Goal: Task Accomplishment & Management: Understand process/instructions

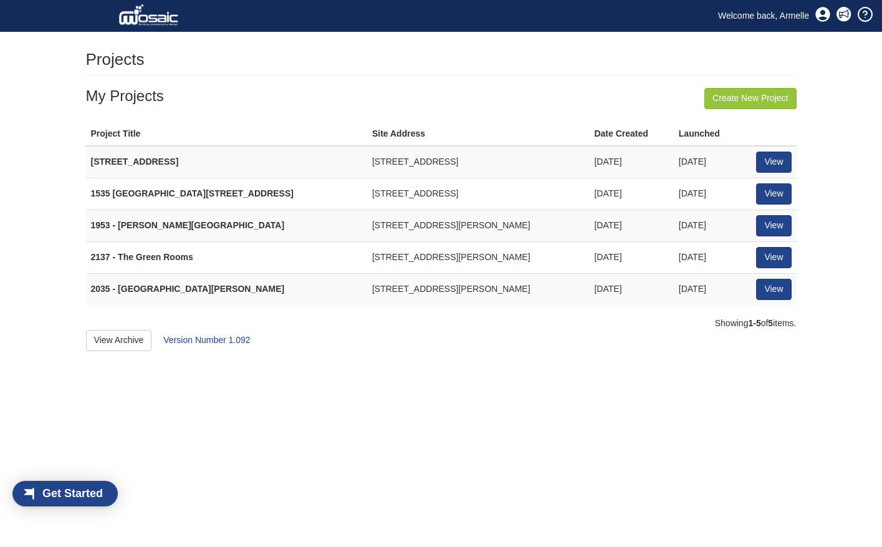
scroll to position [10, 10]
click at [775, 288] on link "View" at bounding box center [773, 289] width 35 height 21
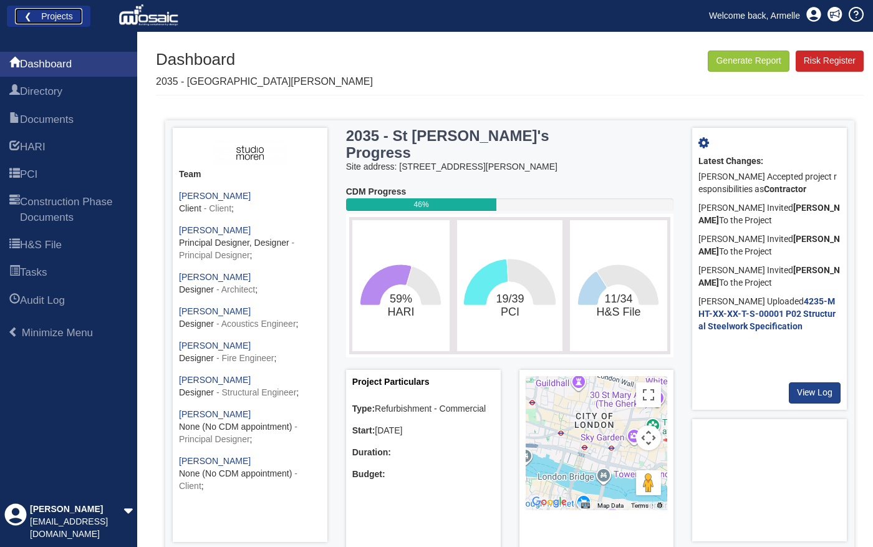
click at [68, 14] on link "❮ Projects" at bounding box center [48, 16] width 67 height 16
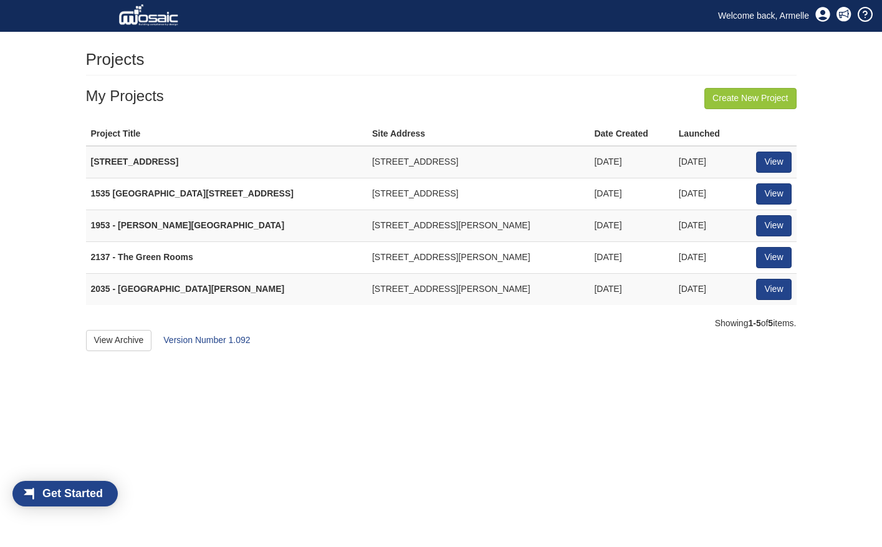
scroll to position [16, 71]
click at [771, 167] on link "View" at bounding box center [773, 162] width 35 height 21
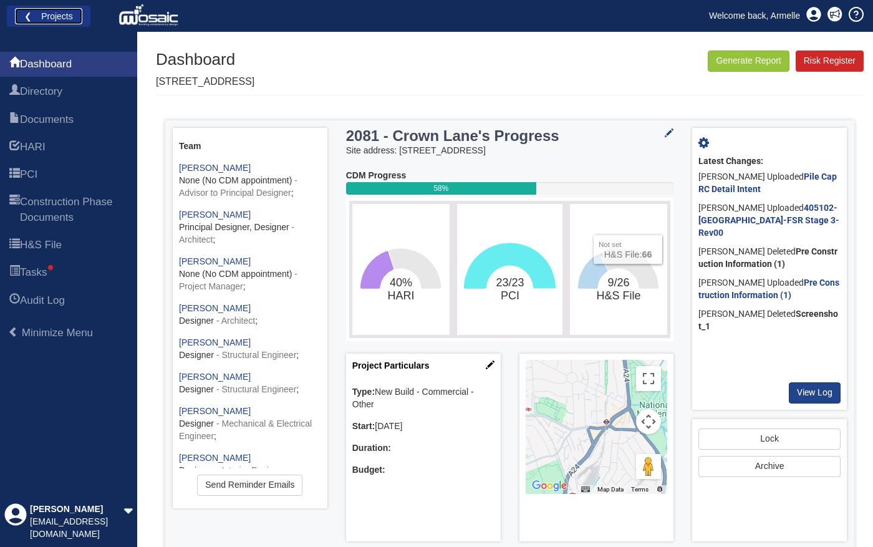
click at [47, 16] on link "❮ Projects" at bounding box center [48, 16] width 67 height 16
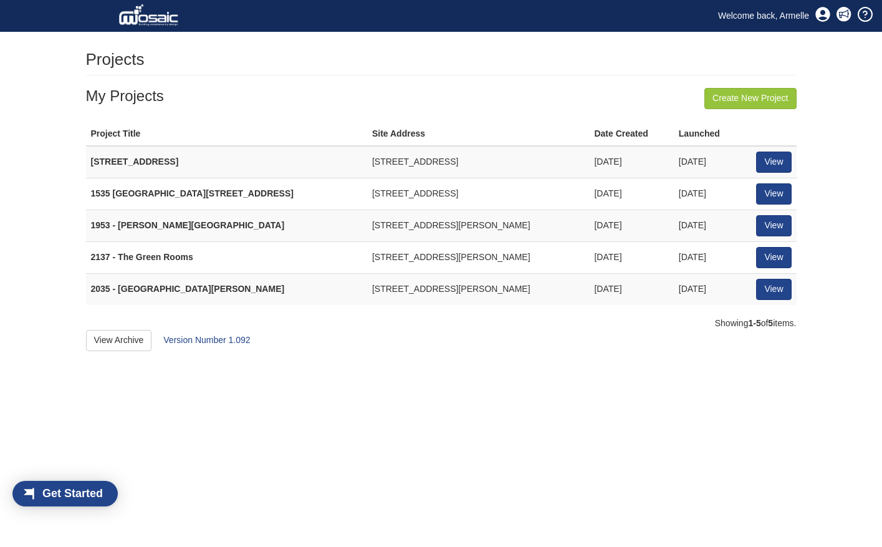
scroll to position [16, 71]
click at [771, 195] on link "View" at bounding box center [773, 193] width 35 height 21
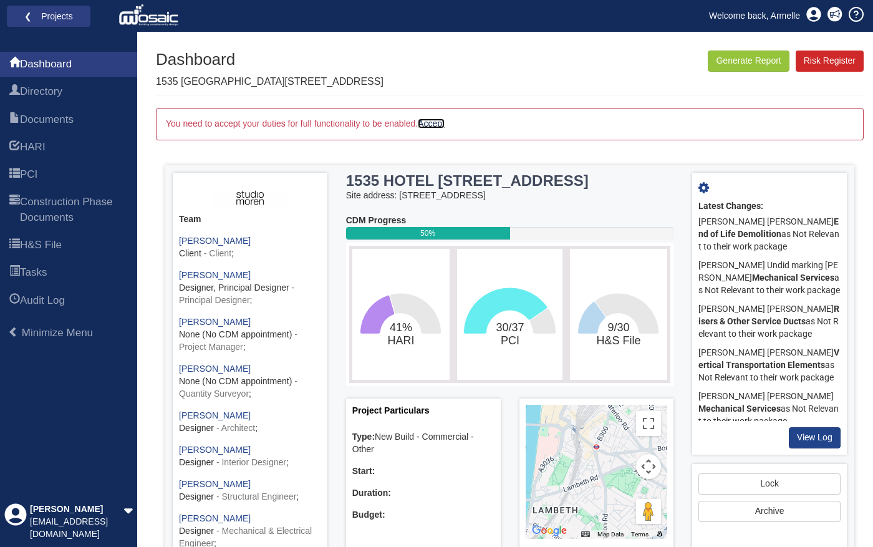
click at [436, 123] on link "Accept" at bounding box center [431, 123] width 27 height 10
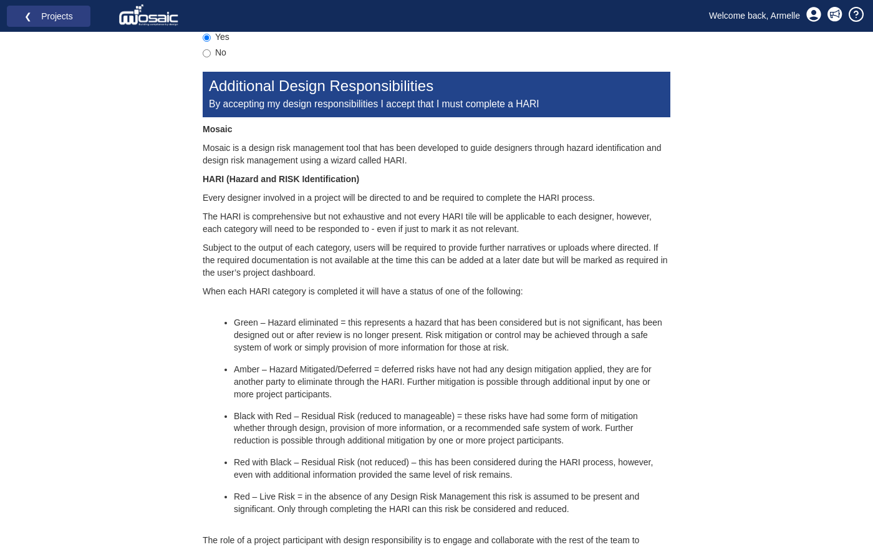
scroll to position [251, 0]
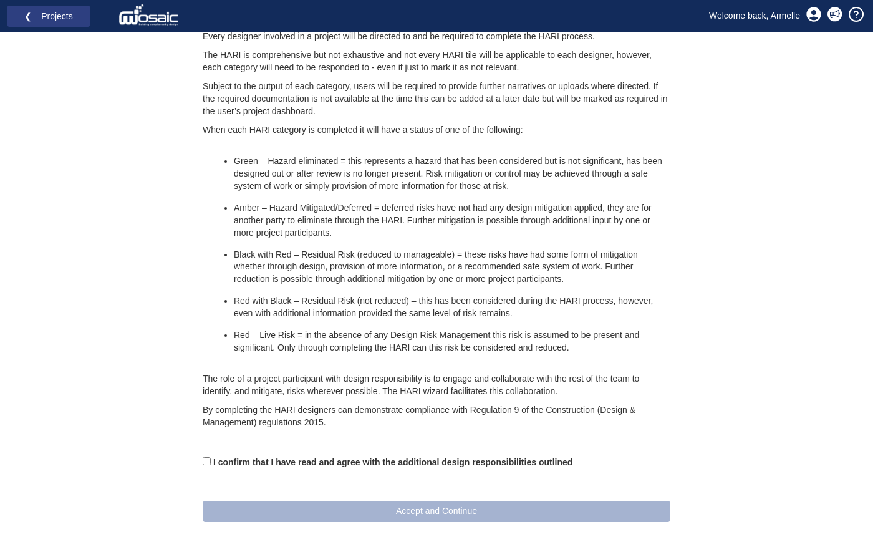
click at [220, 464] on label "I confirm that I have read and agree with the additional design responsibilitie…" at bounding box center [392, 462] width 359 height 12
click at [211, 464] on input "I confirm that I have read and agree with the additional design responsibilitie…" at bounding box center [207, 461] width 8 height 8
checkbox input "true"
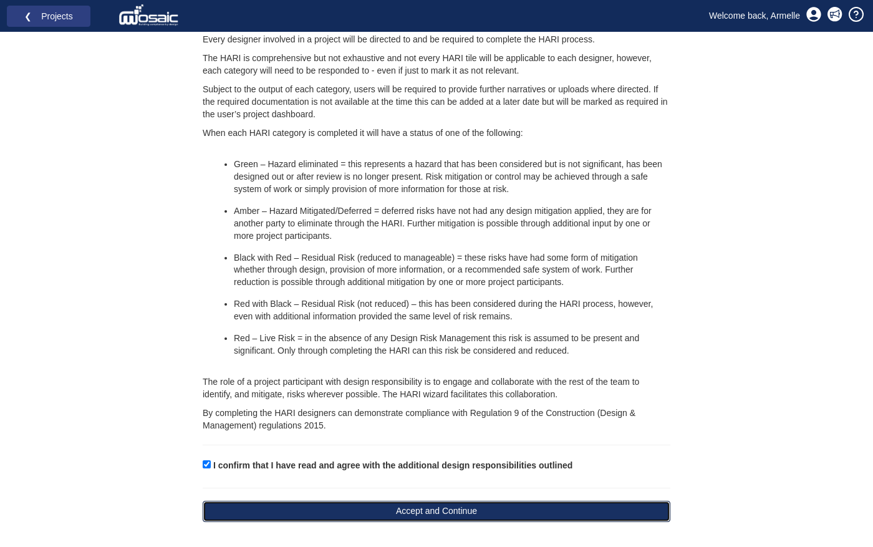
click at [321, 514] on button "Accept and Continue" at bounding box center [437, 511] width 468 height 21
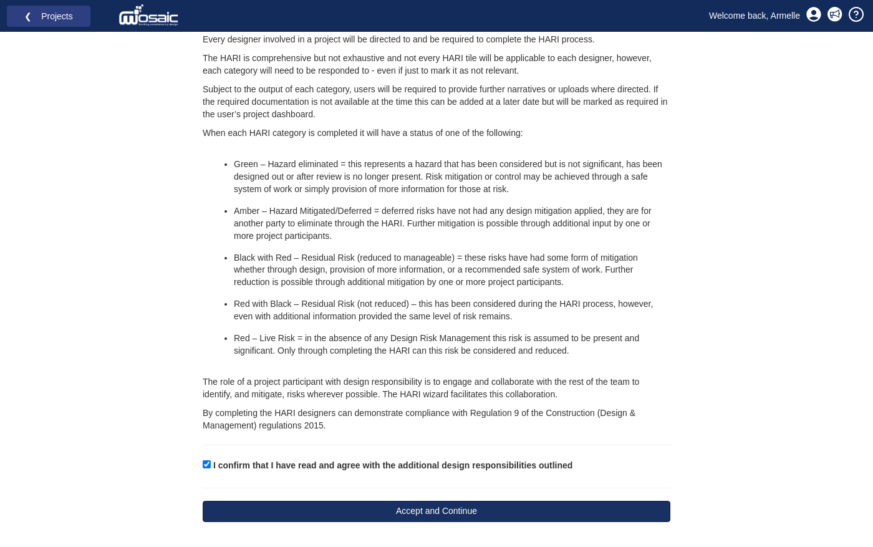
scroll to position [227, 0]
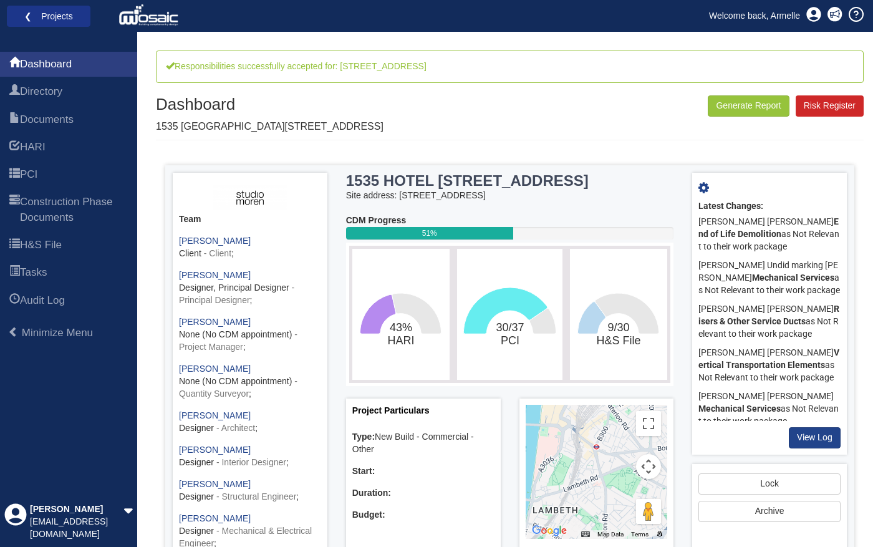
click at [60, 7] on li "❮ Projects" at bounding box center [49, 17] width 84 height 22
click at [51, 17] on link "❮ Projects" at bounding box center [48, 16] width 67 height 16
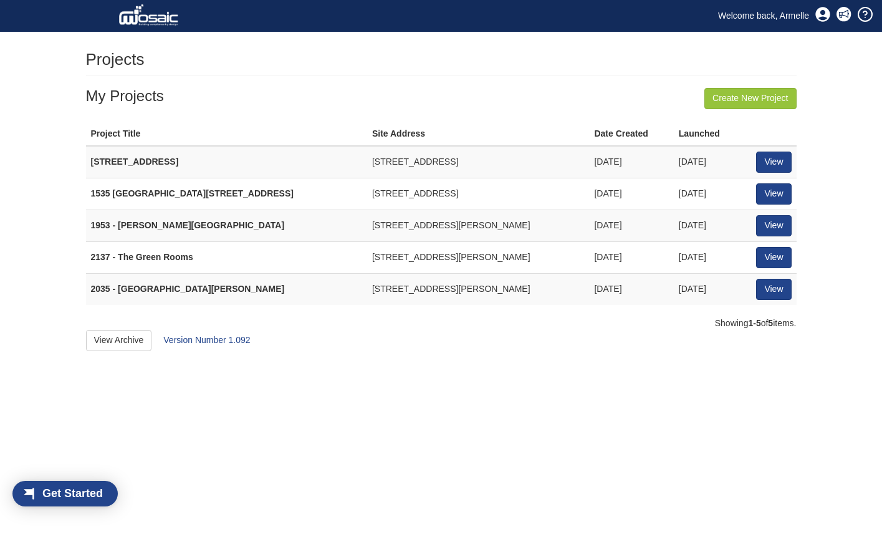
scroll to position [16, 71]
click at [754, 225] on td "View" at bounding box center [773, 226] width 45 height 32
click at [779, 228] on link "View" at bounding box center [773, 225] width 35 height 21
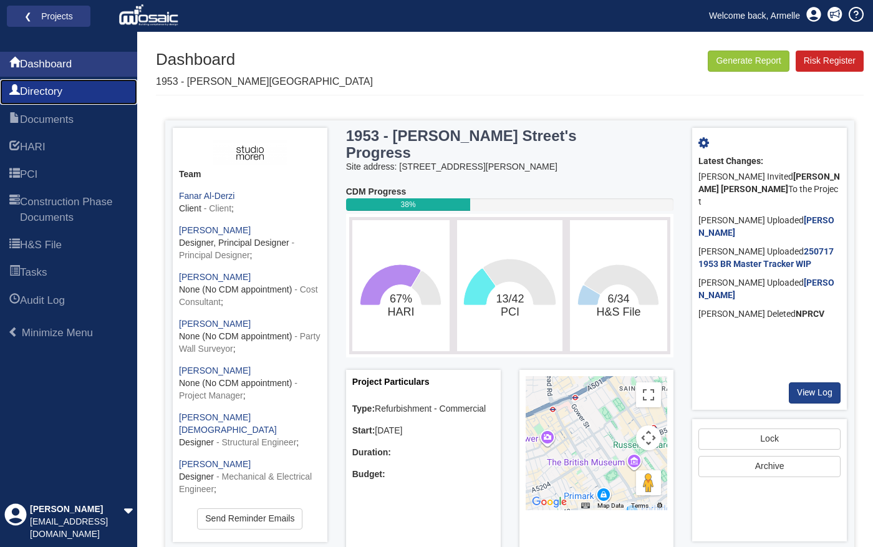
click at [56, 90] on span "Directory" at bounding box center [41, 91] width 42 height 15
